Goal: Task Accomplishment & Management: Manage account settings

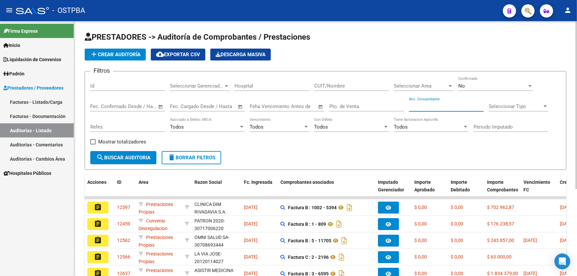
click at [430, 106] on input "Nro. Comprobante" at bounding box center [446, 107] width 75 height 6
type input "11455"
click at [474, 86] on div "No" at bounding box center [492, 86] width 69 height 6
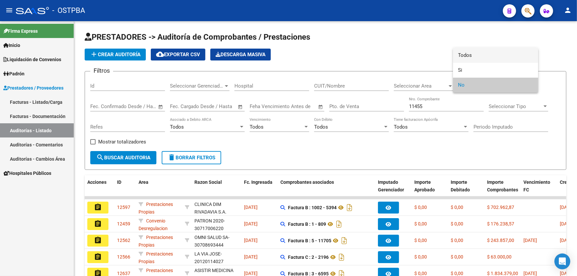
click at [483, 55] on span "Todos" at bounding box center [495, 55] width 75 height 15
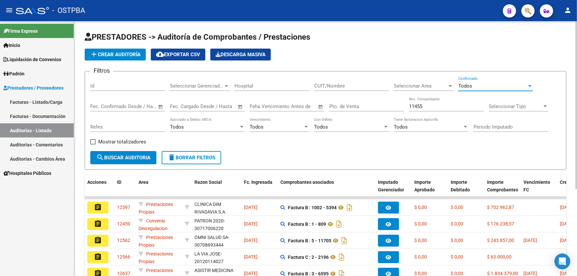
click at [127, 157] on span "search Buscar Auditoria" at bounding box center [123, 158] width 54 height 6
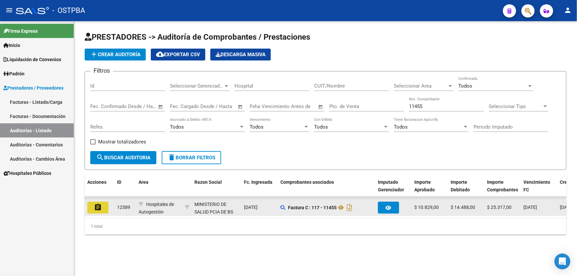
click at [96, 206] on mat-icon "assignment" at bounding box center [98, 207] width 8 height 8
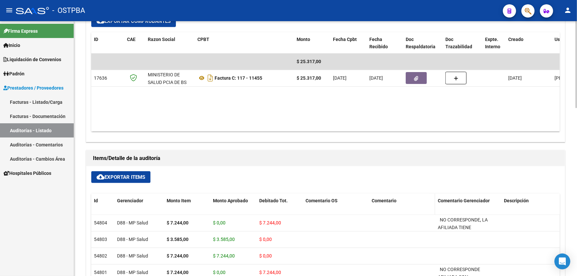
scroll to position [331, 0]
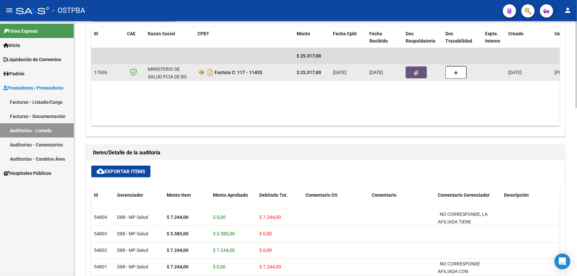
click at [413, 72] on button "button" at bounding box center [416, 72] width 21 height 12
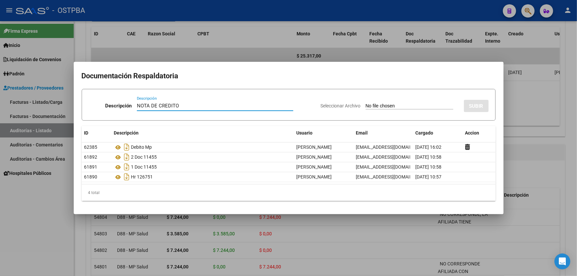
type input "NOTA DE CREDITO"
click at [373, 107] on input "Seleccionar Archivo" at bounding box center [410, 106] width 88 height 6
type input "C:\fakepath\NC 12589.pdf"
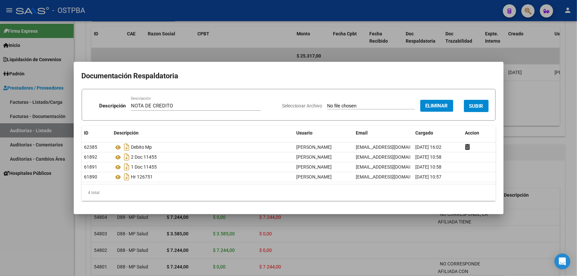
click at [471, 103] on span "SUBIR" at bounding box center [476, 106] width 14 height 6
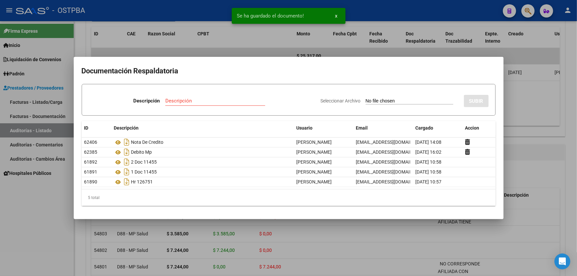
click at [516, 109] on div at bounding box center [288, 138] width 577 height 276
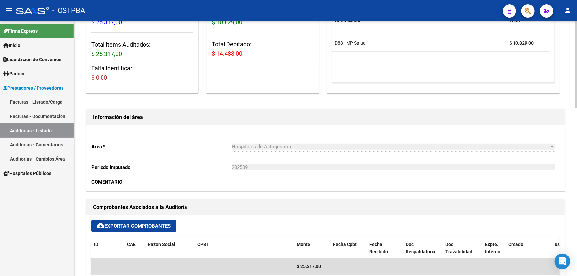
scroll to position [0, 0]
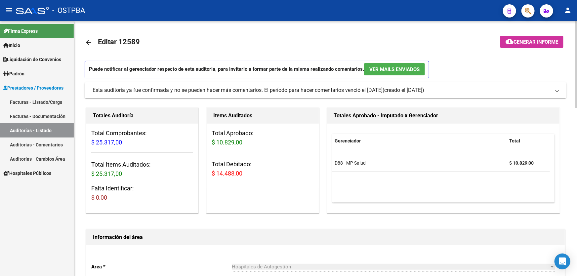
click at [88, 41] on mat-icon "arrow_back" at bounding box center [89, 42] width 8 height 8
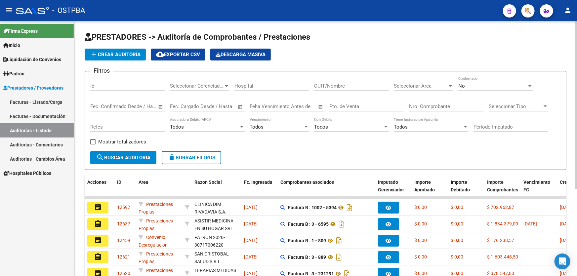
click at [473, 85] on div "No" at bounding box center [492, 86] width 69 height 6
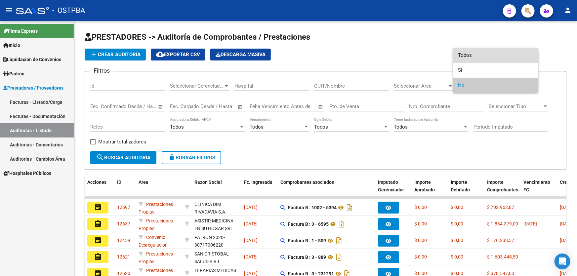
click at [479, 53] on span "Todos" at bounding box center [495, 55] width 75 height 15
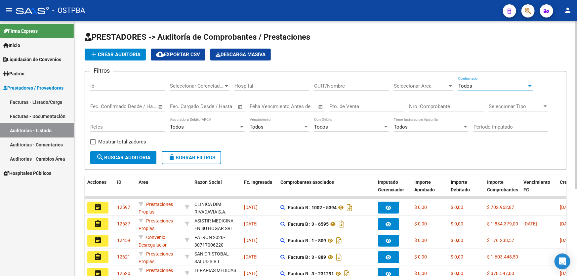
click at [423, 106] on input "Nro. Comprobante" at bounding box center [446, 107] width 75 height 6
type input "9025"
click at [106, 156] on span "search Buscar Auditoria" at bounding box center [123, 158] width 54 height 6
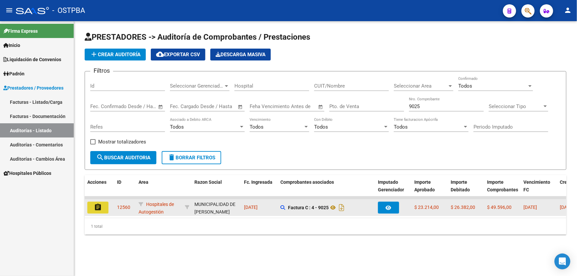
click at [96, 205] on mat-icon "assignment" at bounding box center [98, 207] width 8 height 8
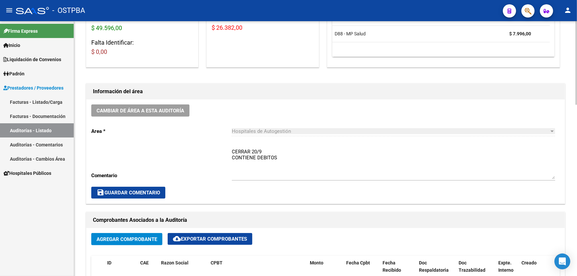
scroll to position [120, 0]
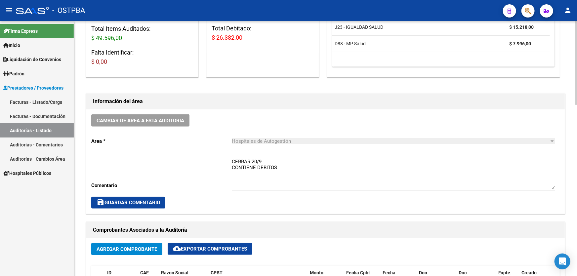
click at [278, 167] on textarea "CERRAR 20/9 CONTIENE DEBITOS" at bounding box center [393, 173] width 323 height 31
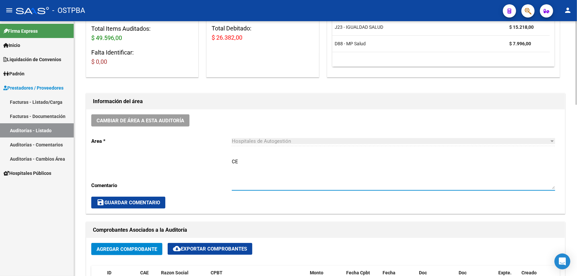
type textarea "C"
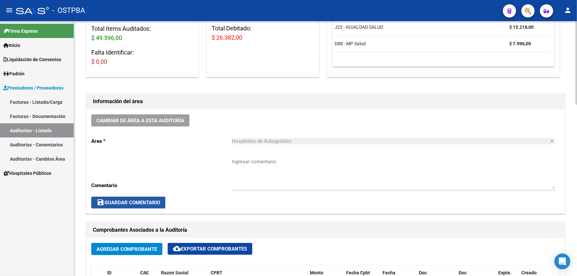
click at [129, 201] on span "save Guardar Comentario" at bounding box center [128, 203] width 63 height 6
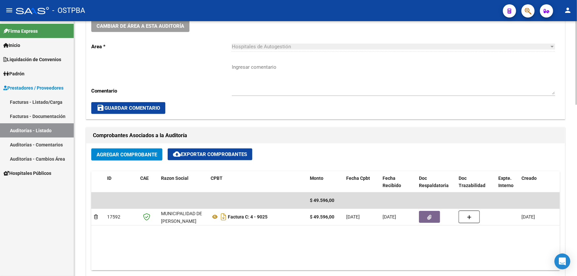
scroll to position [270, 0]
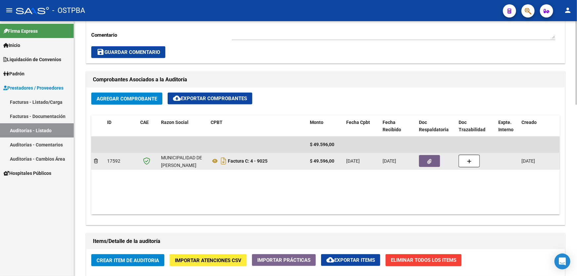
click at [429, 161] on icon "button" at bounding box center [430, 161] width 4 height 5
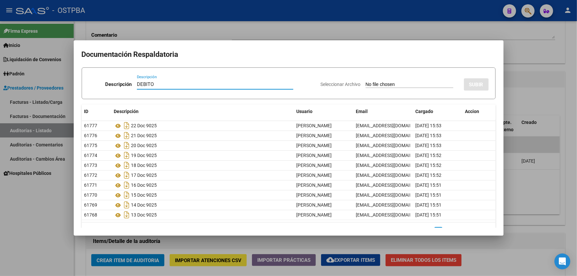
type input "DEBITO"
click at [366, 84] on input "Seleccionar Archivo" at bounding box center [410, 85] width 88 height 6
type input "C:\fakepath\DEBITO MP 12560.pdf"
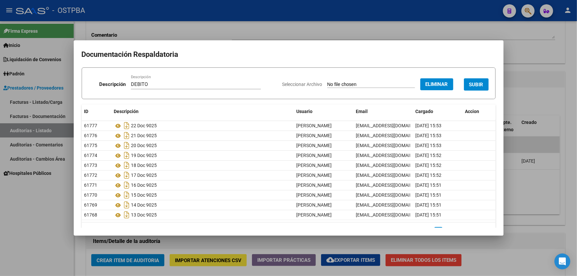
click at [476, 86] on span "SUBIR" at bounding box center [476, 85] width 14 height 6
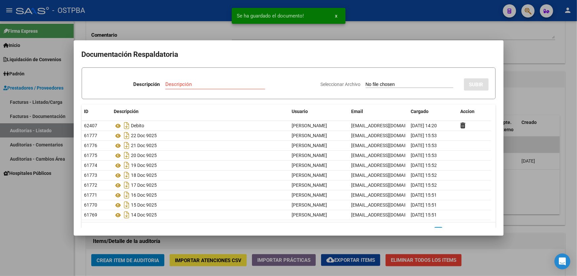
click at [536, 98] on div at bounding box center [288, 138] width 577 height 276
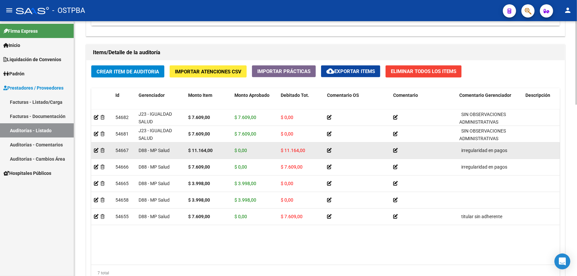
scroll to position [370, 0]
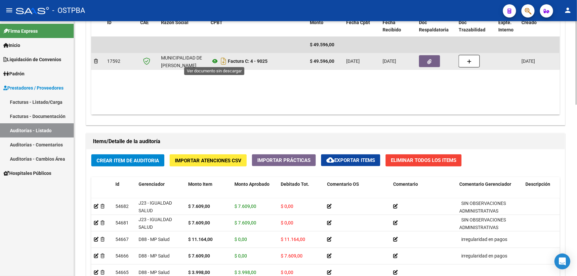
click at [213, 60] on icon at bounding box center [215, 61] width 9 height 8
click at [429, 59] on icon "button" at bounding box center [430, 61] width 4 height 5
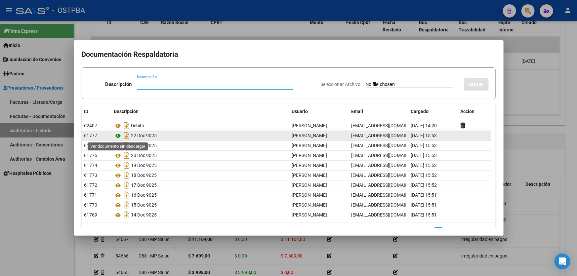
click at [118, 136] on icon at bounding box center [118, 136] width 9 height 8
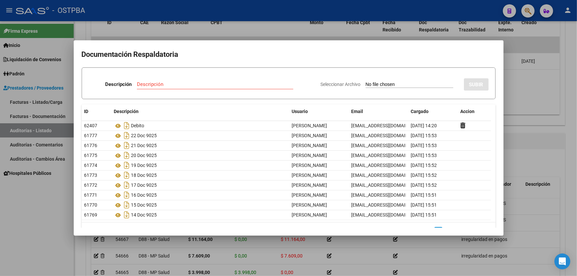
click at [225, 28] on div at bounding box center [288, 138] width 577 height 276
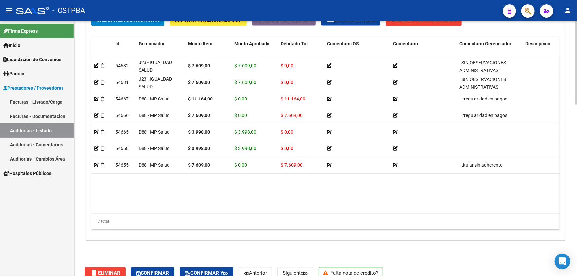
scroll to position [521, 0]
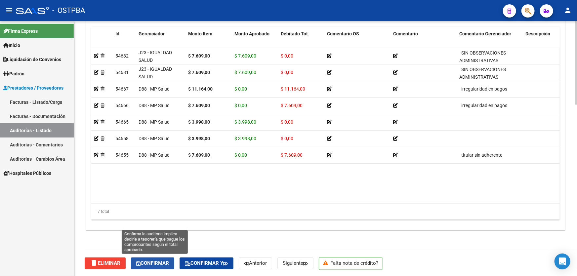
click at [158, 264] on span "Confirmar" at bounding box center [152, 264] width 33 height 6
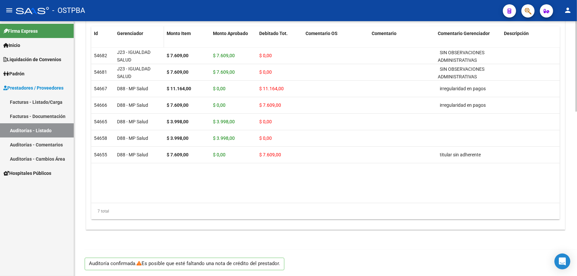
type input "202509"
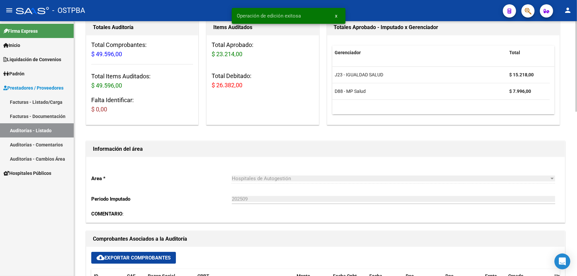
scroll to position [0, 0]
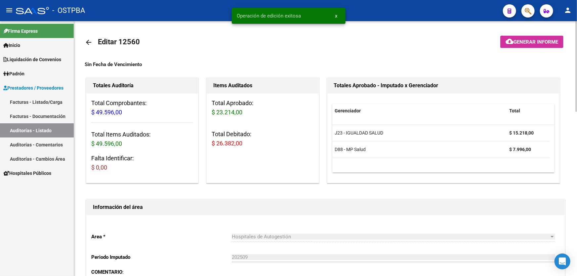
click at [85, 41] on mat-icon "arrow_back" at bounding box center [89, 42] width 8 height 8
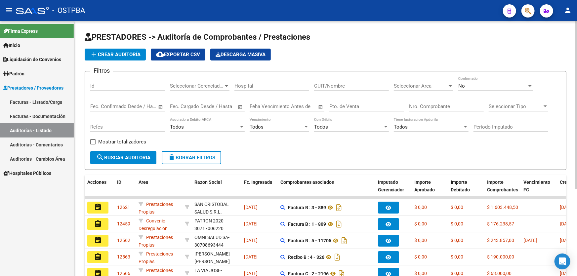
click at [476, 85] on div "No" at bounding box center [492, 86] width 69 height 6
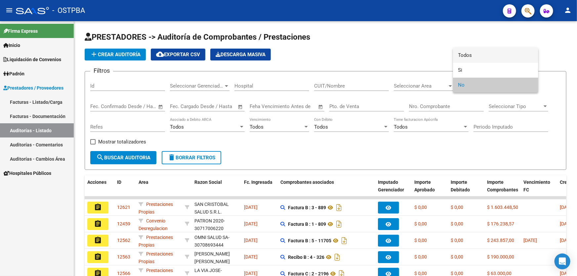
click at [473, 55] on span "Todos" at bounding box center [495, 55] width 75 height 15
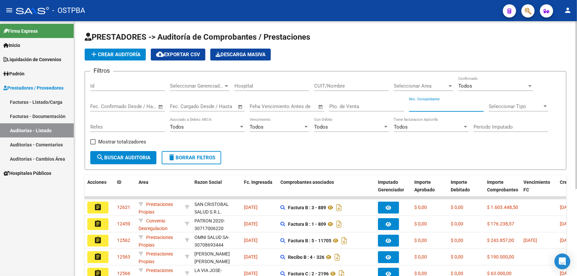
click at [426, 107] on input "Nro. Comprobante" at bounding box center [446, 107] width 75 height 6
type input "5942"
click at [118, 158] on span "search Buscar Auditoria" at bounding box center [123, 158] width 54 height 6
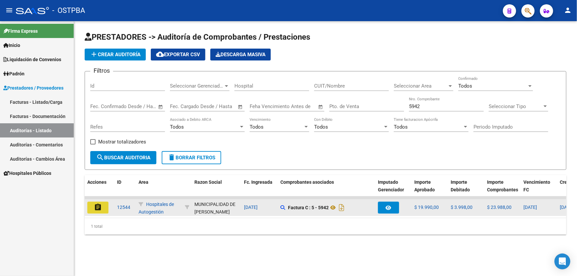
click at [95, 204] on mat-icon "assignment" at bounding box center [98, 207] width 8 height 8
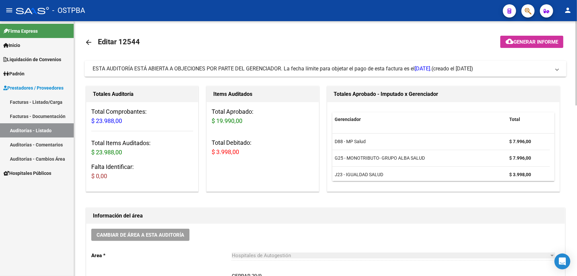
scroll to position [150, 0]
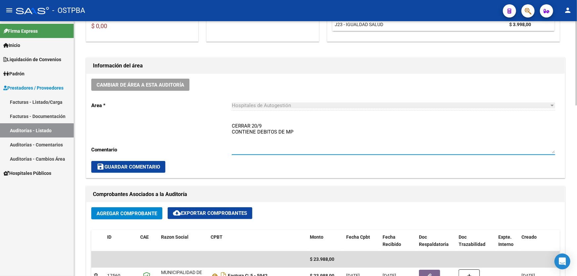
click at [296, 129] on textarea "CERRAR 20/9 CONTIENE DEBITOS DE MP" at bounding box center [393, 137] width 323 height 31
type textarea "C"
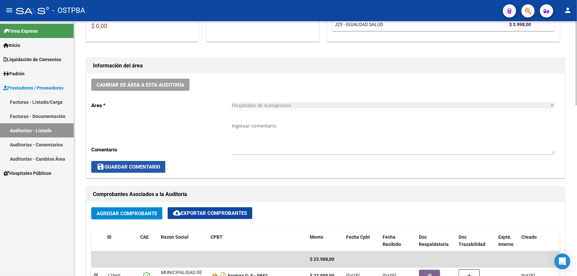
click at [113, 164] on span "save Guardar Comentario" at bounding box center [128, 167] width 63 height 6
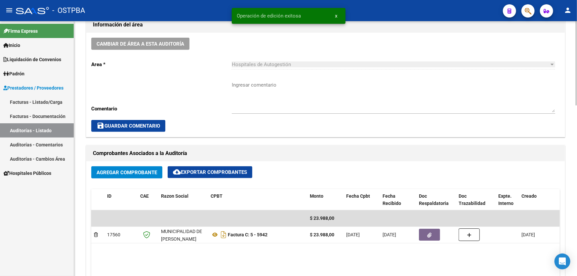
scroll to position [270, 0]
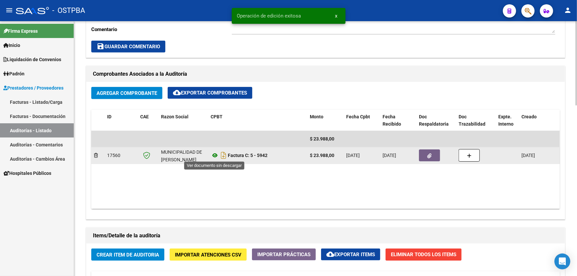
click at [213, 155] on icon at bounding box center [215, 155] width 9 height 8
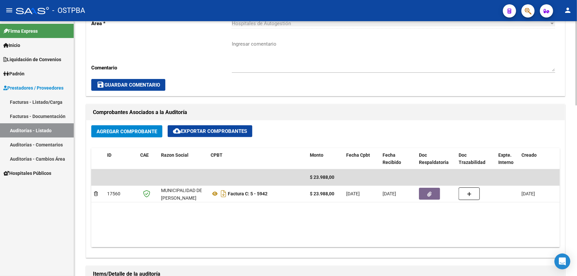
scroll to position [240, 0]
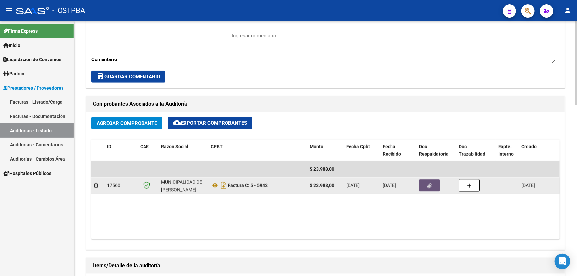
click at [427, 184] on button "button" at bounding box center [429, 186] width 21 height 12
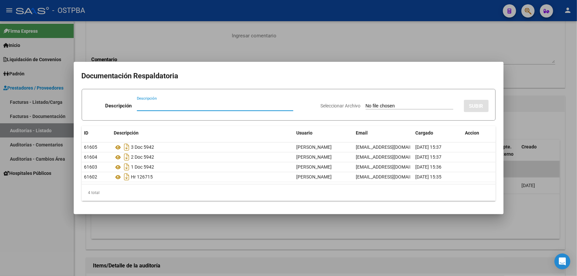
click at [194, 41] on div at bounding box center [288, 138] width 577 height 276
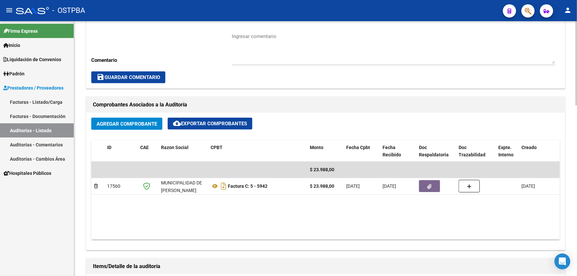
scroll to position [301, 0]
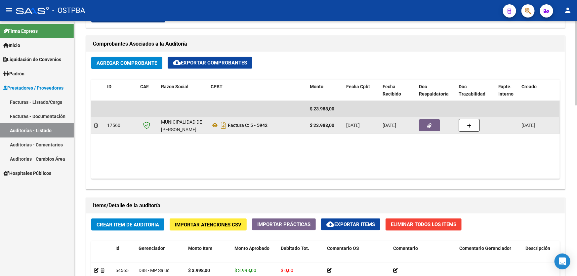
click at [432, 125] on button "button" at bounding box center [429, 125] width 21 height 12
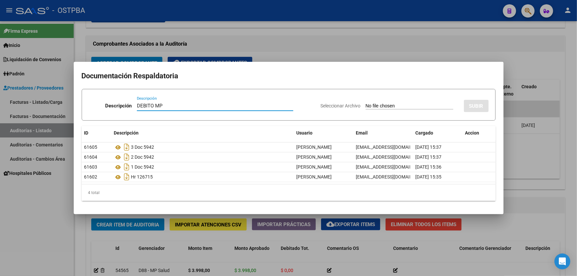
type input "DEBITO MP"
click at [366, 106] on input "Seleccionar Archivo" at bounding box center [410, 106] width 88 height 6
type input "C:\fakepath\DEBITO MP 12544.pdf"
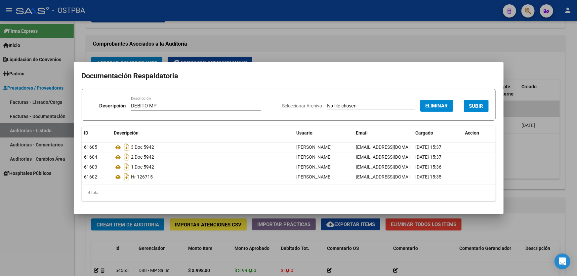
click at [476, 107] on span "SUBIR" at bounding box center [476, 106] width 14 height 6
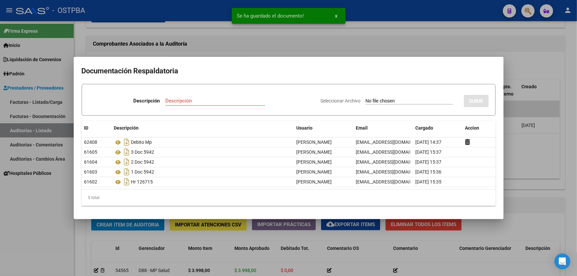
click at [543, 152] on div at bounding box center [288, 138] width 577 height 276
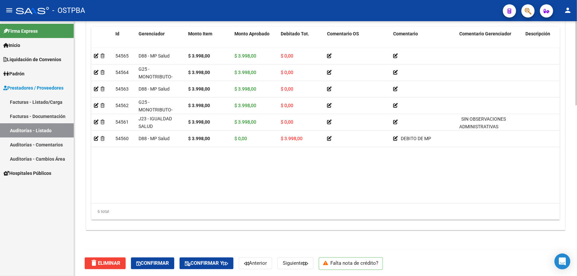
scroll to position [516, 0]
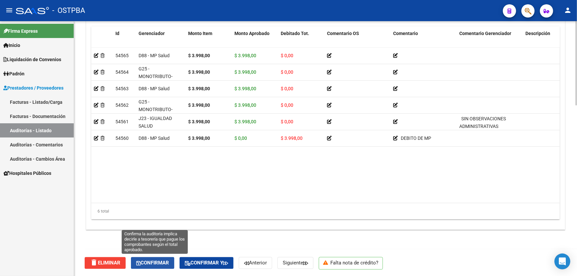
click at [151, 261] on span "Confirmar" at bounding box center [152, 263] width 33 height 6
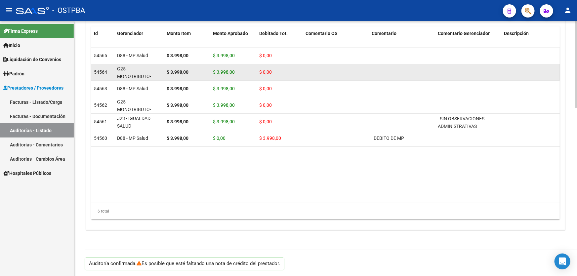
type input "202509"
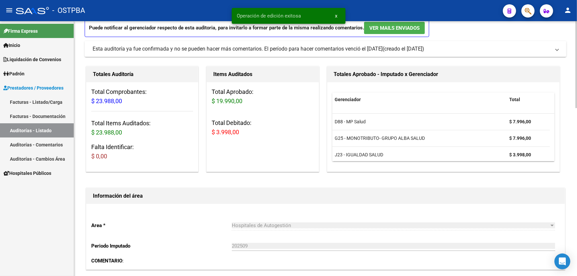
scroll to position [0, 0]
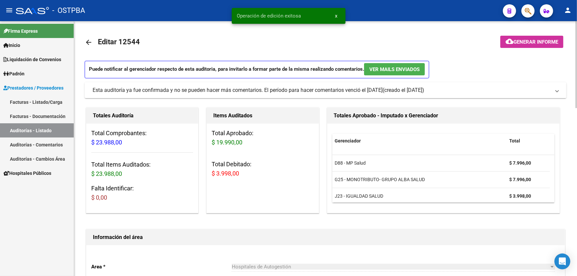
click at [89, 43] on mat-icon "arrow_back" at bounding box center [89, 42] width 8 height 8
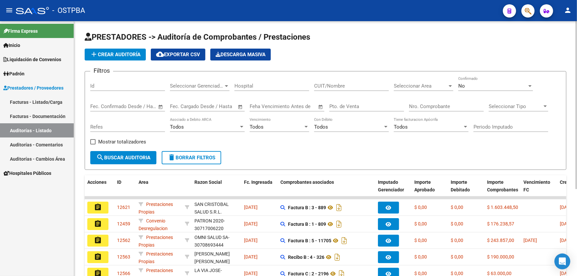
click at [468, 89] on div "No Confirmado" at bounding box center [495, 84] width 75 height 14
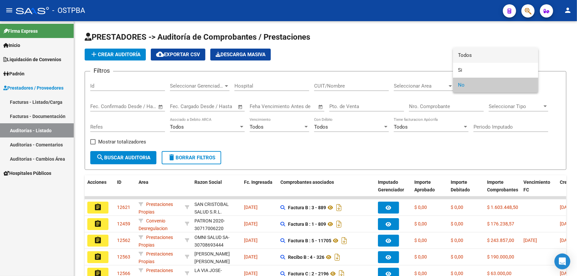
click at [473, 54] on span "Todos" at bounding box center [495, 55] width 75 height 15
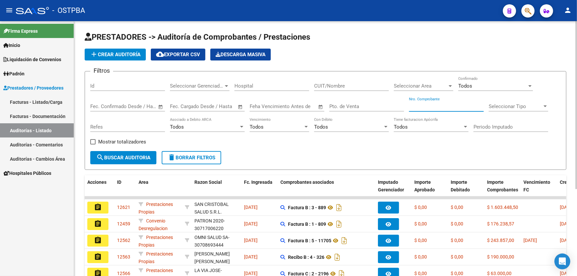
click at [423, 106] on input "Nro. Comprobante" at bounding box center [446, 107] width 75 height 6
type input "22478"
click at [109, 157] on span "search Buscar Auditoria" at bounding box center [123, 158] width 54 height 6
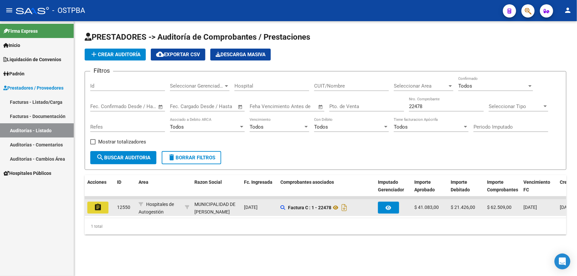
click at [98, 203] on mat-icon "assignment" at bounding box center [98, 207] width 8 height 8
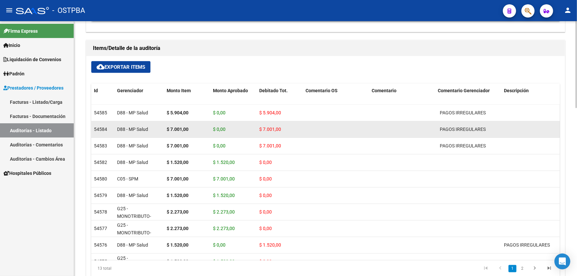
scroll to position [331, 0]
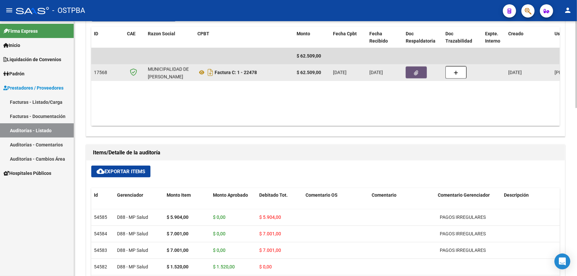
click at [417, 72] on icon "button" at bounding box center [416, 72] width 4 height 5
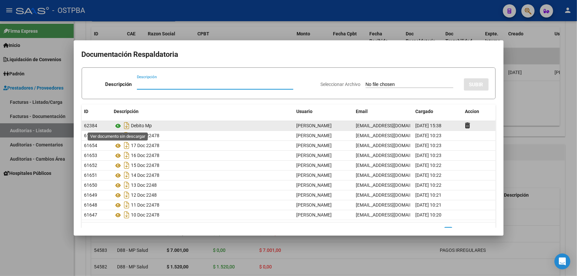
click at [118, 126] on icon at bounding box center [118, 126] width 9 height 8
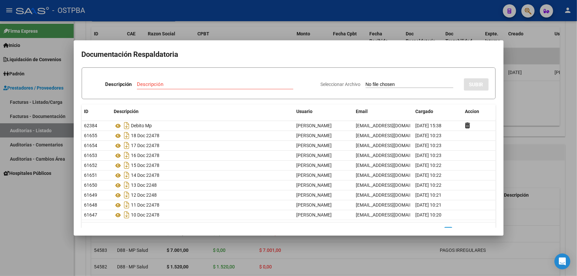
click at [240, 31] on div at bounding box center [288, 138] width 577 height 276
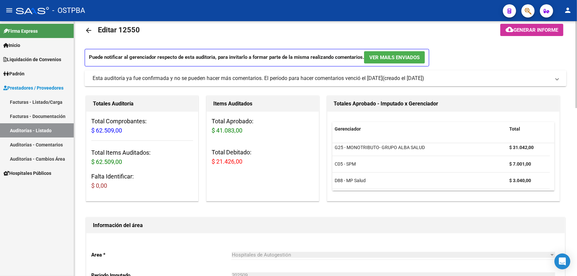
scroll to position [0, 0]
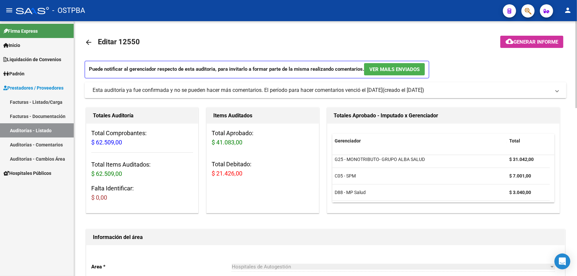
click at [87, 42] on mat-icon "arrow_back" at bounding box center [89, 42] width 8 height 8
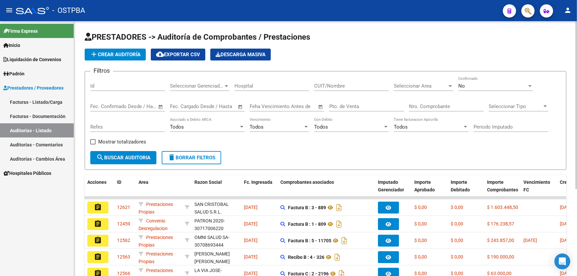
click at [491, 86] on div "No" at bounding box center [492, 86] width 69 height 6
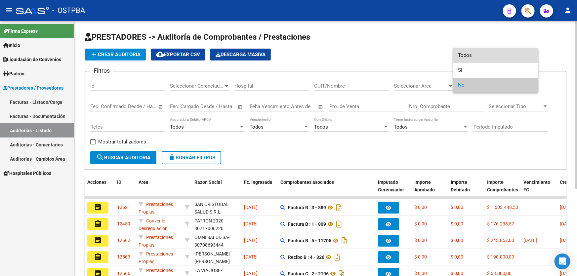
drag, startPoint x: 483, startPoint y: 53, endPoint x: 463, endPoint y: 99, distance: 50.6
click at [483, 53] on span "Todos" at bounding box center [495, 55] width 75 height 15
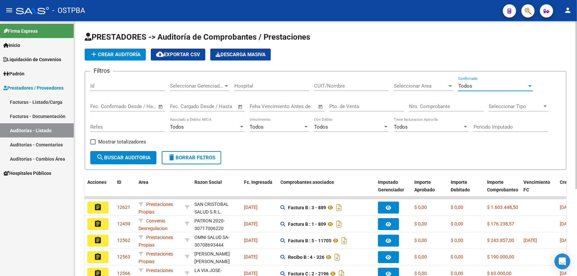
click at [425, 105] on input "Nro. Comprobante" at bounding box center [446, 107] width 75 height 6
type input "161655"
click at [125, 158] on span "search Buscar Auditoria" at bounding box center [123, 158] width 54 height 6
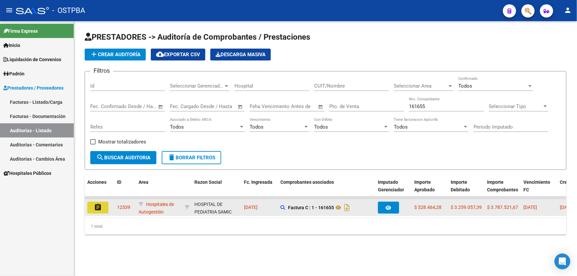
click at [97, 205] on mat-icon "assignment" at bounding box center [98, 207] width 8 height 8
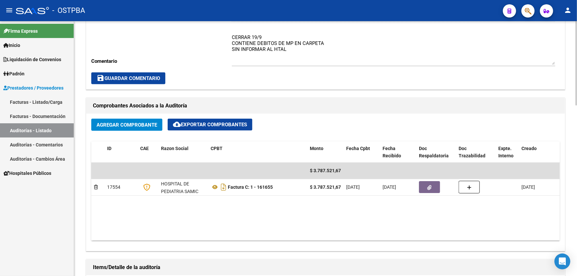
scroll to position [240, 0]
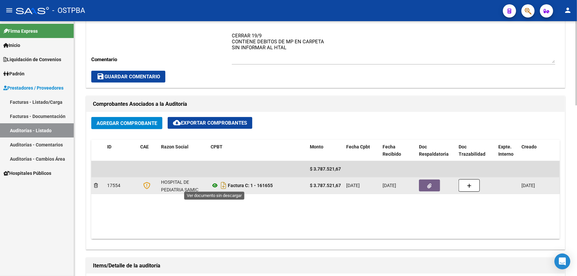
click at [215, 186] on icon at bounding box center [215, 186] width 9 height 8
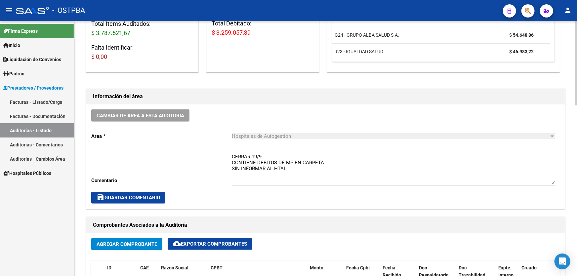
scroll to position [120, 0]
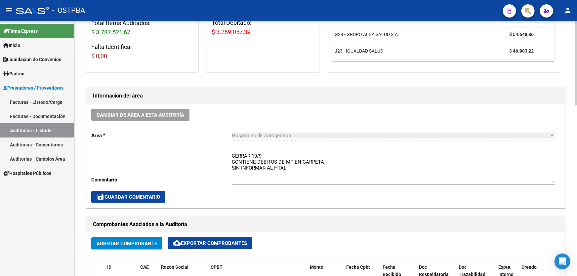
click at [296, 165] on textarea "CERRAR 19/9 CONTIENE DEBITOS DE MP EN CARPETA SIN INFORMAR AL HTAL" at bounding box center [393, 167] width 323 height 31
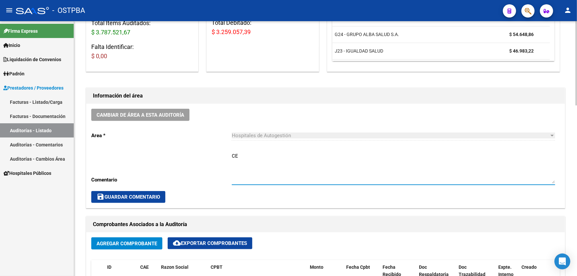
type textarea "C"
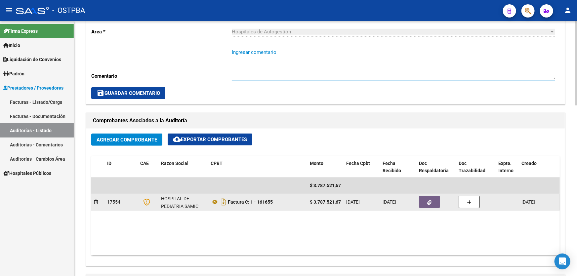
scroll to position [245, 0]
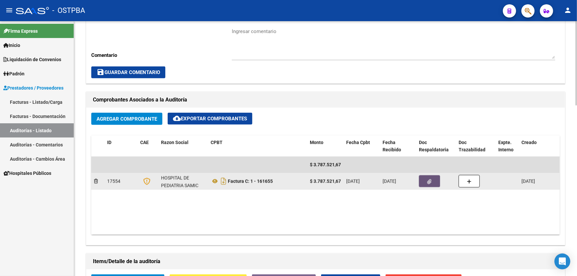
click at [421, 178] on button "button" at bounding box center [429, 181] width 21 height 12
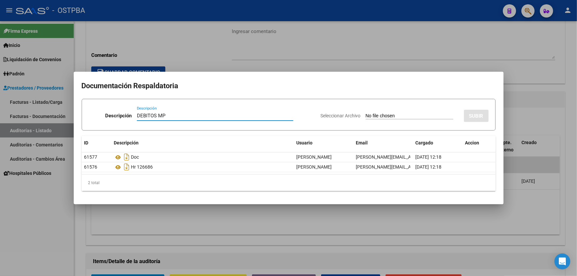
type input "DEBITOS MP"
click at [368, 116] on input "Seleccionar Archivo" at bounding box center [410, 116] width 88 height 6
type input "C:\fakepath\DEBITOS MP [PERSON_NAME] 12539.pdf"
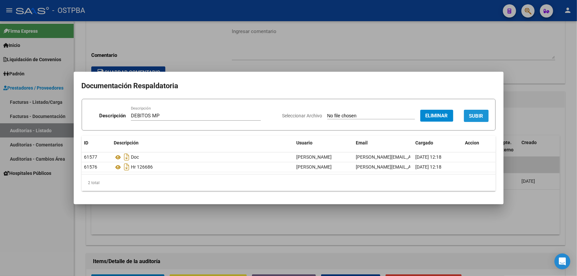
click at [474, 115] on span "SUBIR" at bounding box center [476, 116] width 14 height 6
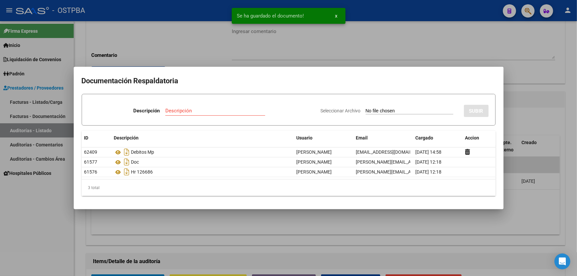
click at [530, 114] on div at bounding box center [288, 138] width 577 height 276
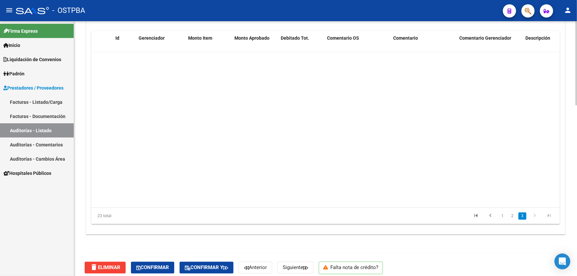
scroll to position [231, 0]
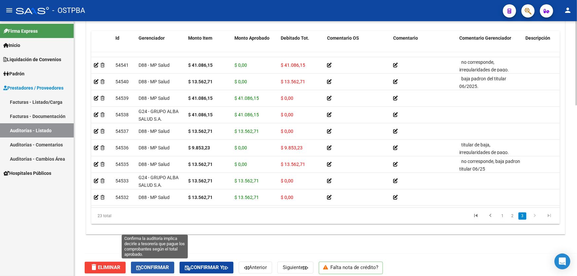
click at [151, 263] on button "Confirmar" at bounding box center [152, 268] width 43 height 12
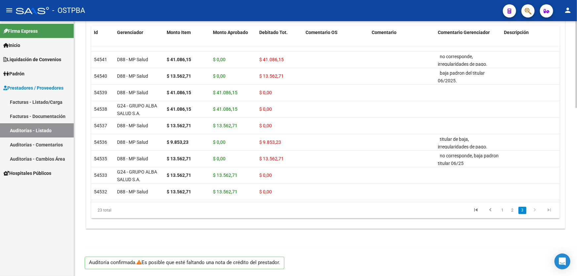
scroll to position [488, 0]
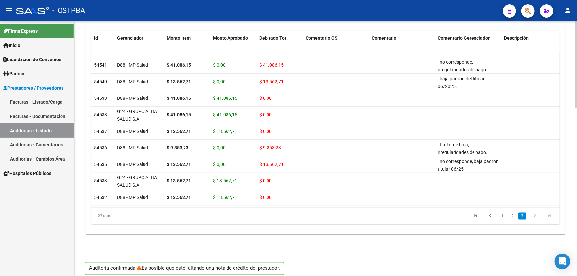
type input "202509"
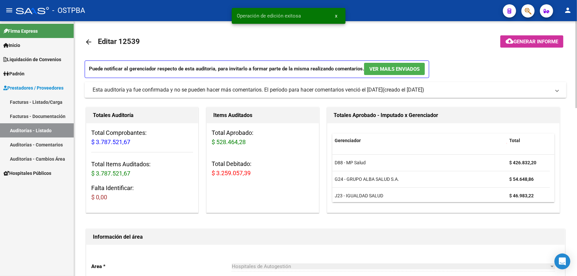
scroll to position [0, 0]
click at [88, 41] on mat-icon "arrow_back" at bounding box center [89, 42] width 8 height 8
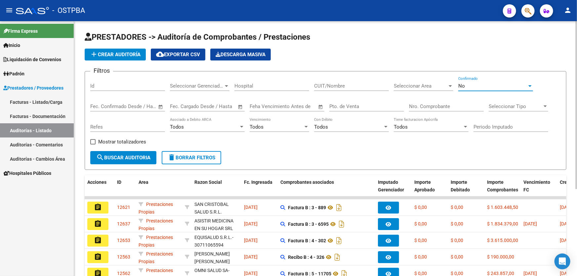
click at [475, 86] on div "No" at bounding box center [492, 86] width 69 height 6
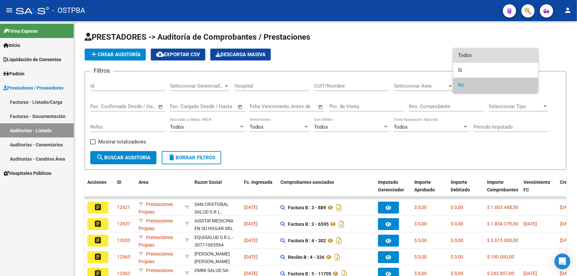
click at [473, 54] on span "Todos" at bounding box center [495, 55] width 75 height 15
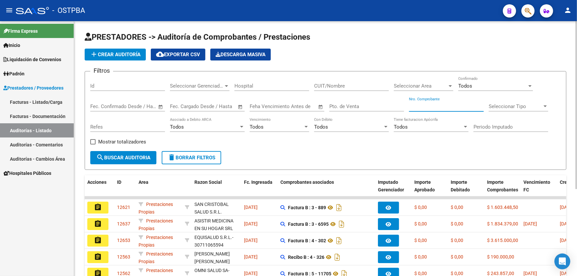
click at [432, 104] on input "Nro. Comprobante" at bounding box center [446, 107] width 75 height 6
type input "107926"
click at [103, 155] on mat-icon "search" at bounding box center [100, 157] width 8 height 8
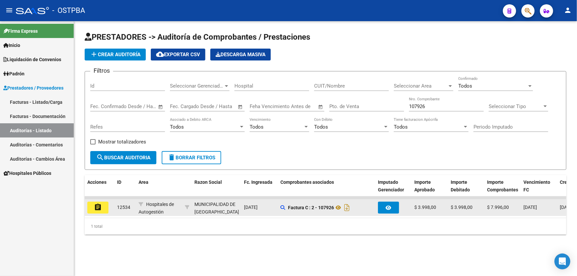
click at [102, 200] on datatable-body-cell "assignment" at bounding box center [100, 207] width 30 height 16
click at [99, 208] on mat-icon "assignment" at bounding box center [98, 207] width 8 height 8
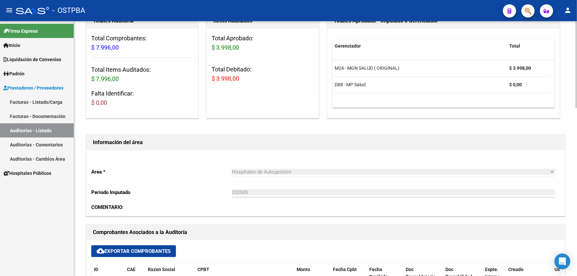
scroll to position [180, 0]
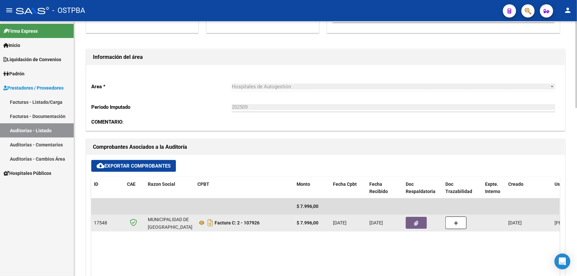
click at [410, 221] on button "button" at bounding box center [416, 223] width 21 height 12
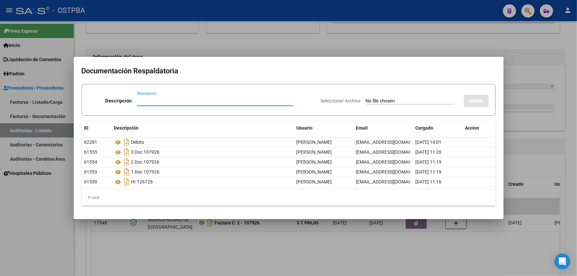
click at [281, 237] on div at bounding box center [288, 138] width 577 height 276
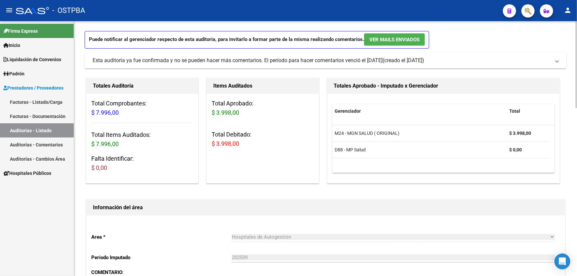
scroll to position [0, 0]
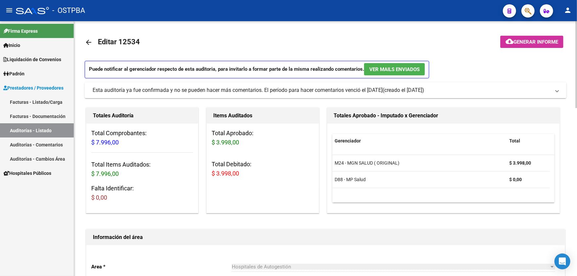
click at [86, 43] on mat-icon "arrow_back" at bounding box center [89, 42] width 8 height 8
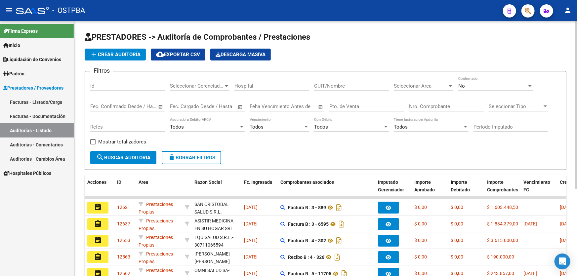
scroll to position [132, 0]
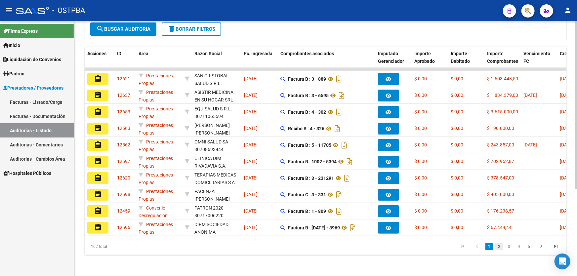
click at [499, 250] on link "2" at bounding box center [499, 246] width 8 height 7
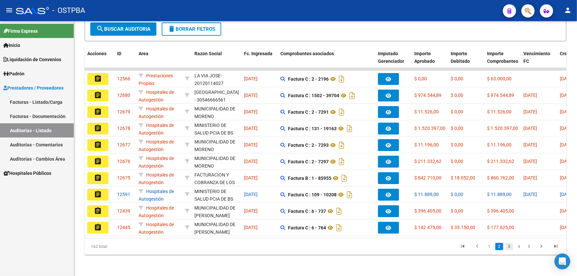
click at [507, 248] on div "162 total 1 2 3 4 5" at bounding box center [326, 246] width 482 height 17
click at [520, 248] on link "4" at bounding box center [519, 246] width 8 height 7
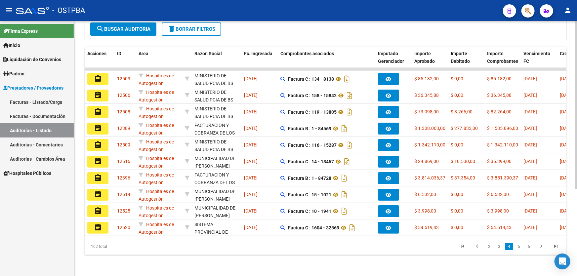
click at [530, 249] on link "6" at bounding box center [529, 246] width 8 height 7
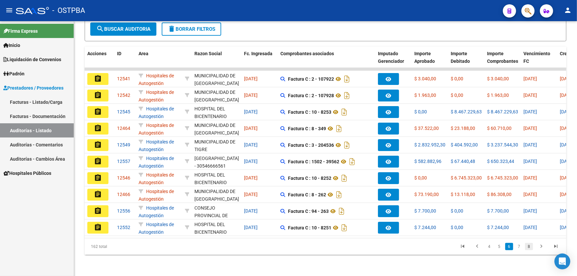
click at [532, 245] on link "8" at bounding box center [529, 246] width 8 height 7
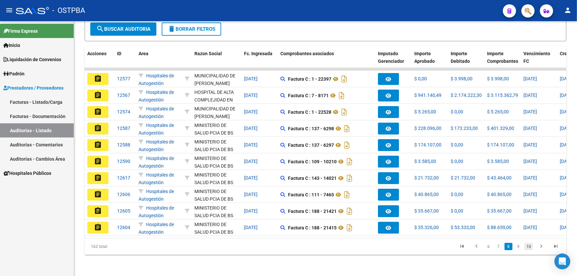
click at [531, 248] on link "10" at bounding box center [528, 246] width 9 height 7
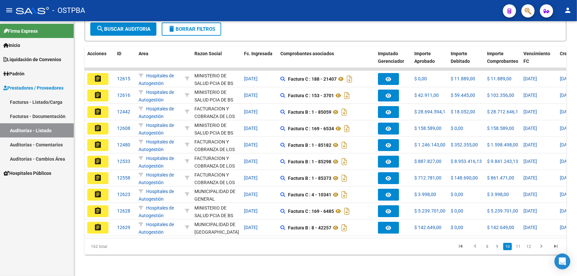
click at [531, 248] on link "12" at bounding box center [528, 246] width 9 height 7
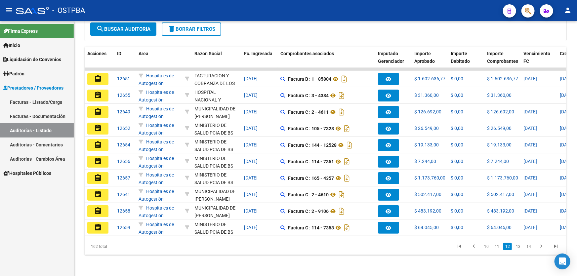
click at [531, 248] on link "14" at bounding box center [528, 246] width 9 height 7
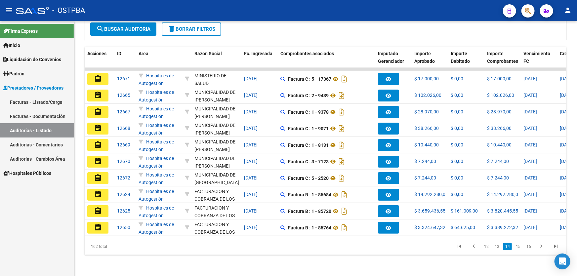
click at [531, 248] on link "16" at bounding box center [528, 246] width 9 height 7
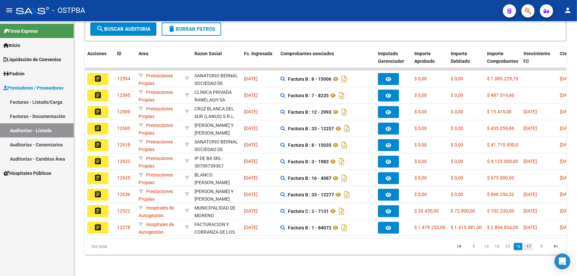
click at [531, 248] on link "17" at bounding box center [528, 246] width 9 height 7
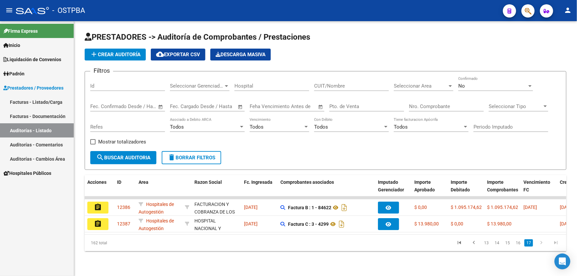
scroll to position [0, 0]
